Goal: Find specific page/section: Find specific page/section

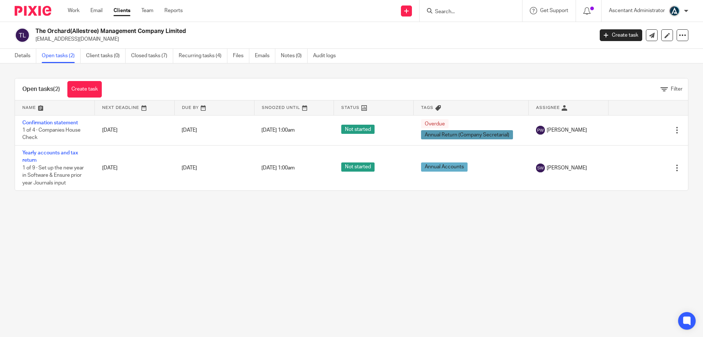
click at [445, 11] on input "Search" at bounding box center [467, 12] width 66 height 7
type input "whitel"
click at [462, 27] on link at bounding box center [495, 31] width 124 height 17
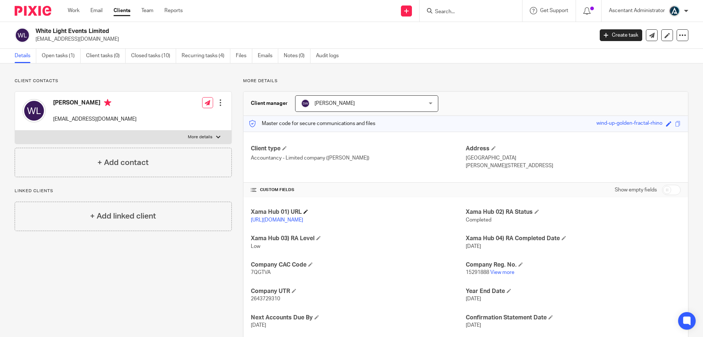
scroll to position [37, 0]
